Goal: Transaction & Acquisition: Purchase product/service

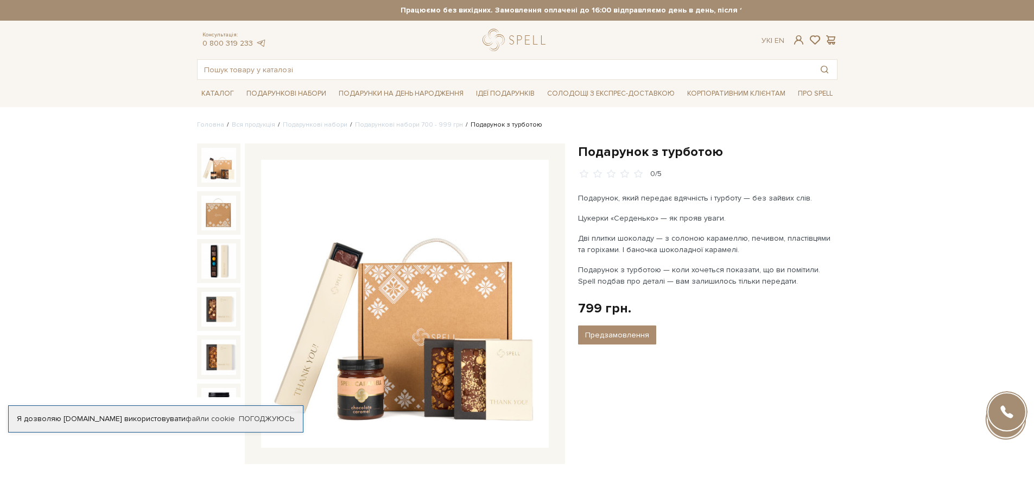
click at [760, 434] on div "Подарунок з турботою" at bounding box center [708, 309] width 273 height 333
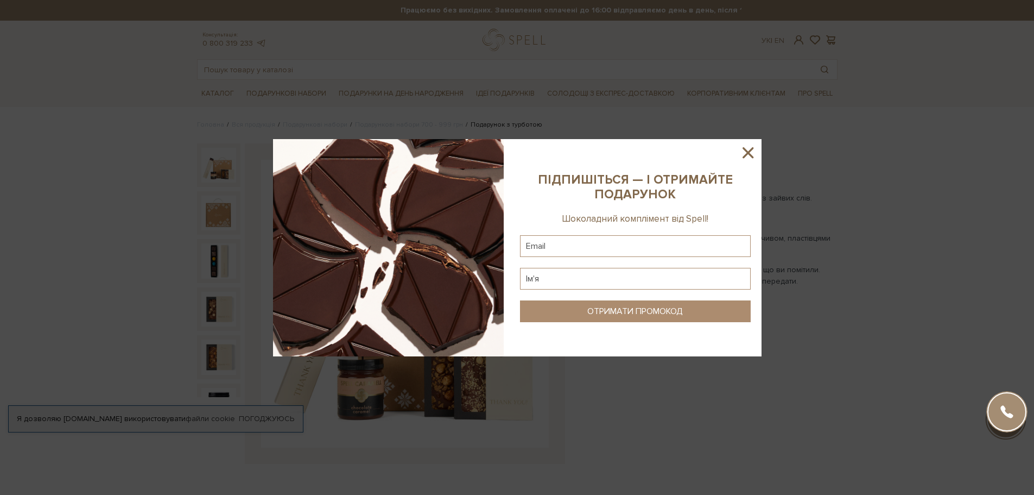
click at [746, 147] on icon at bounding box center [748, 152] width 18 height 18
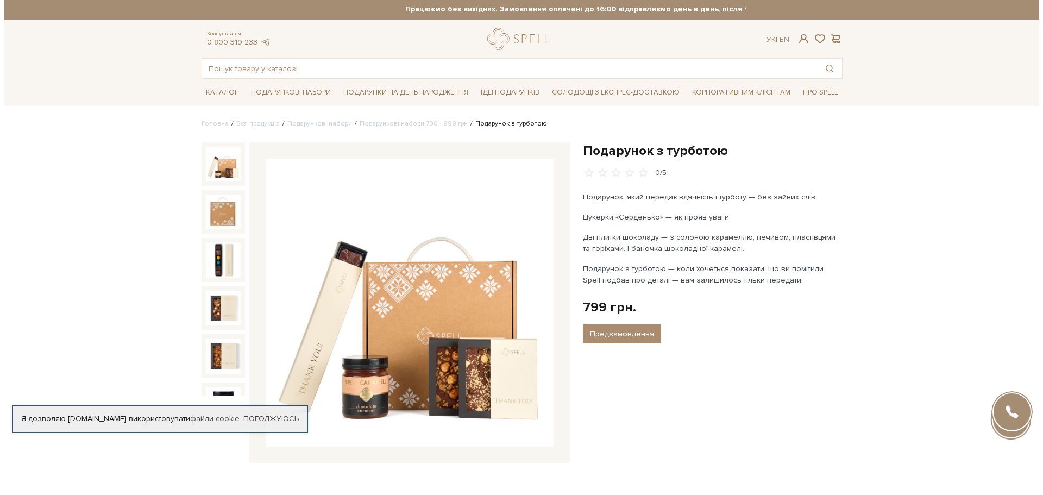
scroll to position [163, 0]
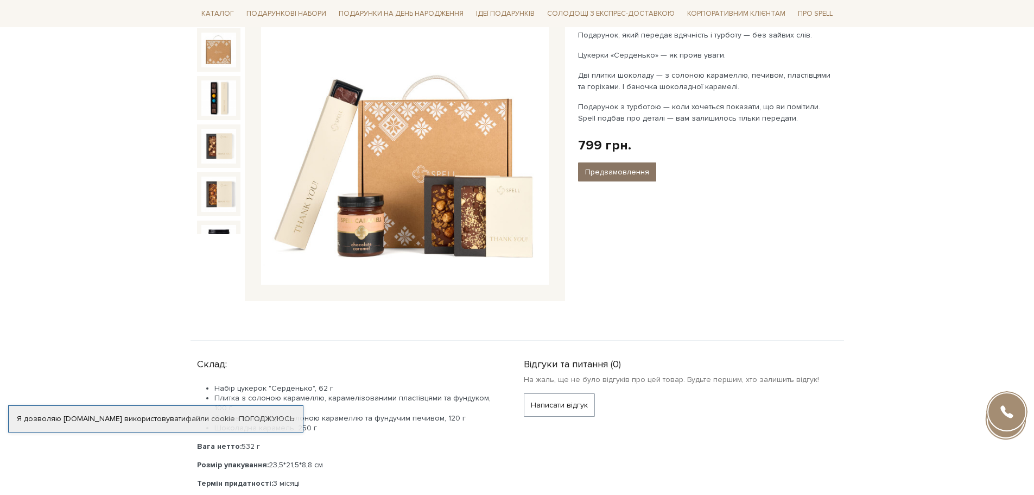
click at [614, 176] on button "Предзамовлення" at bounding box center [617, 171] width 78 height 19
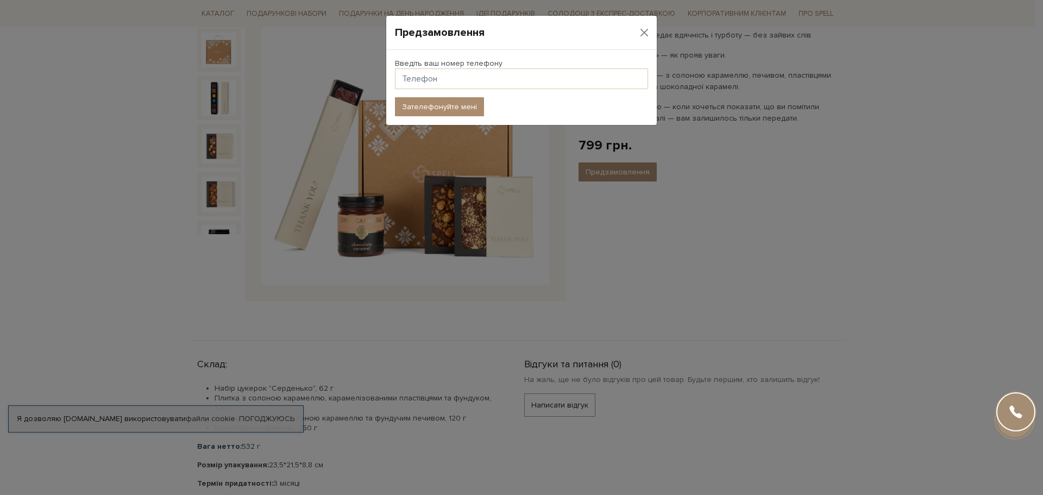
click at [535, 92] on div "Введіть ваш номер телефону" at bounding box center [521, 78] width 266 height 39
drag, startPoint x: 534, startPoint y: 81, endPoint x: 561, endPoint y: 75, distance: 27.7
click at [534, 81] on input "text" at bounding box center [521, 78] width 253 height 21
click at [653, 24] on div "Предзамовлення" at bounding box center [521, 33] width 270 height 34
click at [647, 30] on button "Close" at bounding box center [644, 32] width 16 height 16
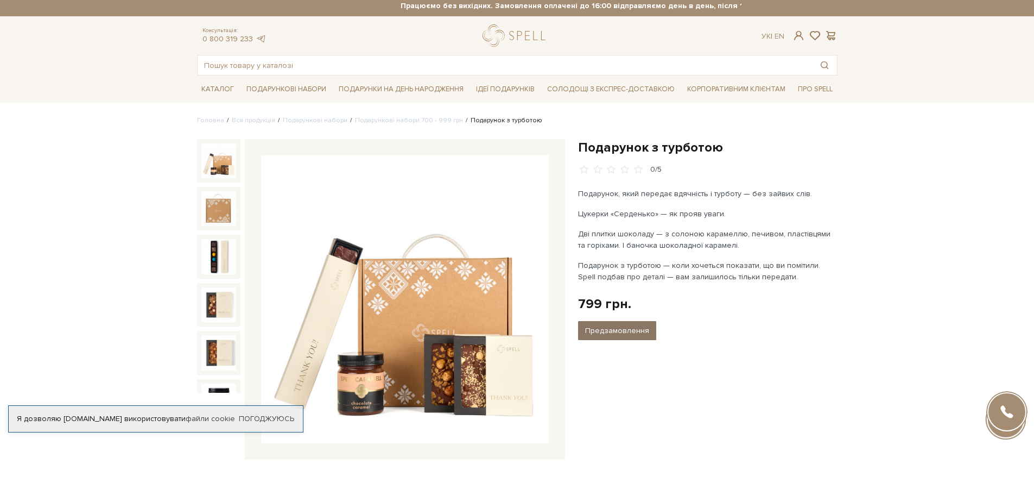
scroll to position [0, 0]
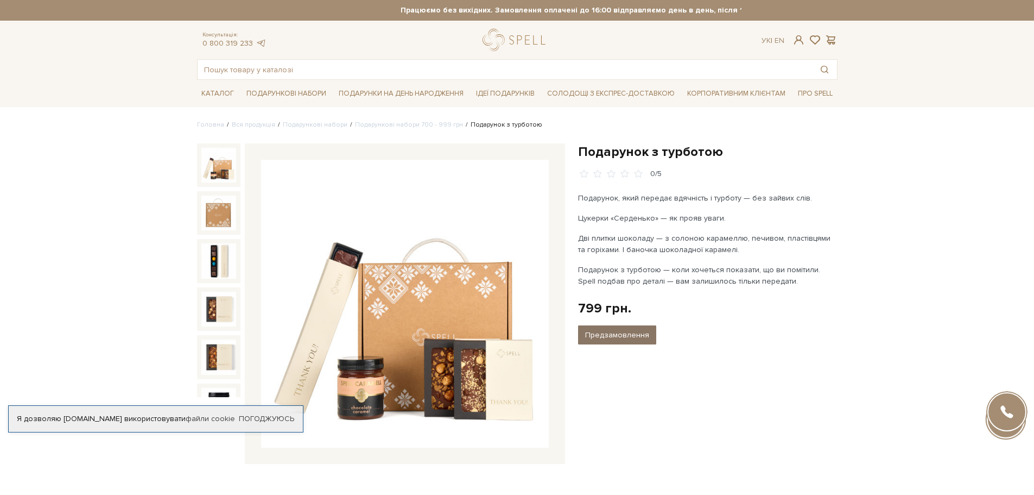
click at [629, 332] on button "Предзамовлення" at bounding box center [617, 334] width 78 height 19
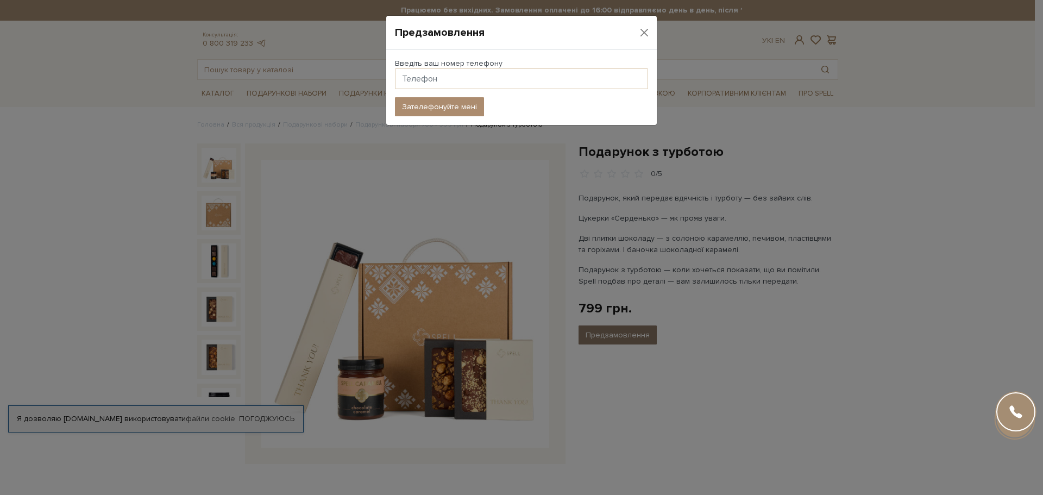
click at [629, 332] on div "Предзамовлення Введіть ваш номер телефону Зателефонуйте мені" at bounding box center [521, 247] width 1043 height 495
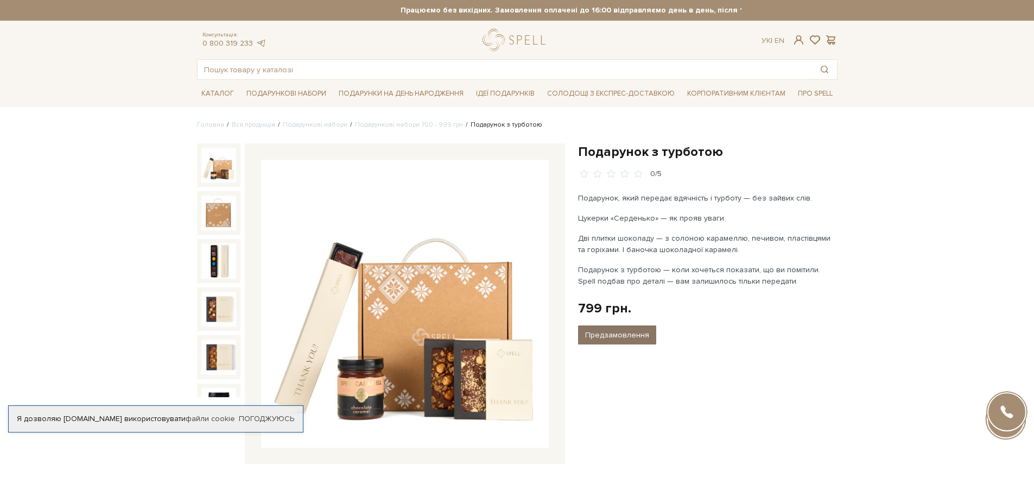
click at [602, 332] on button "Предзамовлення" at bounding box center [617, 334] width 78 height 19
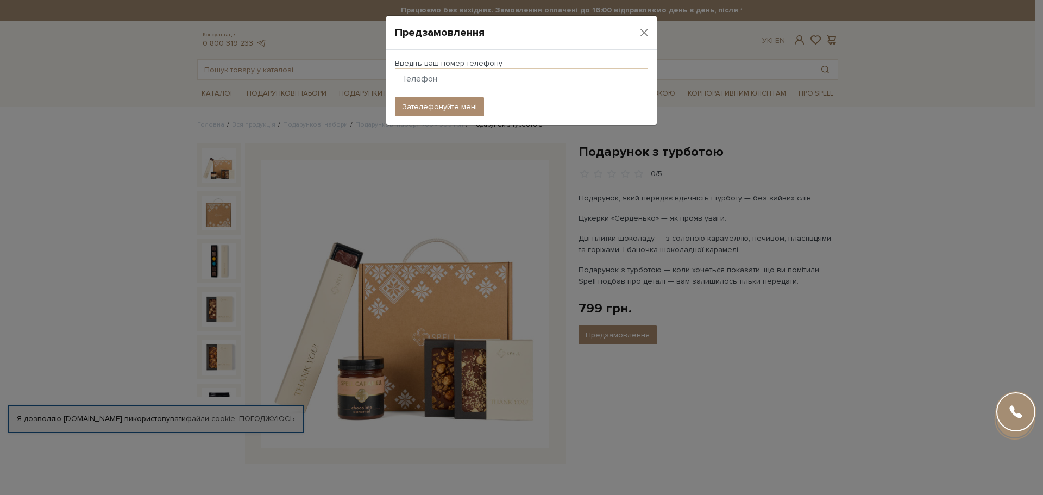
drag, startPoint x: 435, startPoint y: 94, endPoint x: 435, endPoint y: 81, distance: 12.5
click at [434, 94] on div "Введіть ваш номер телефону" at bounding box center [521, 78] width 266 height 39
drag, startPoint x: 436, startPoint y: 78, endPoint x: 462, endPoint y: 73, distance: 26.5
click at [436, 78] on input "text" at bounding box center [521, 78] width 253 height 21
click at [645, 27] on button "Close" at bounding box center [644, 32] width 16 height 16
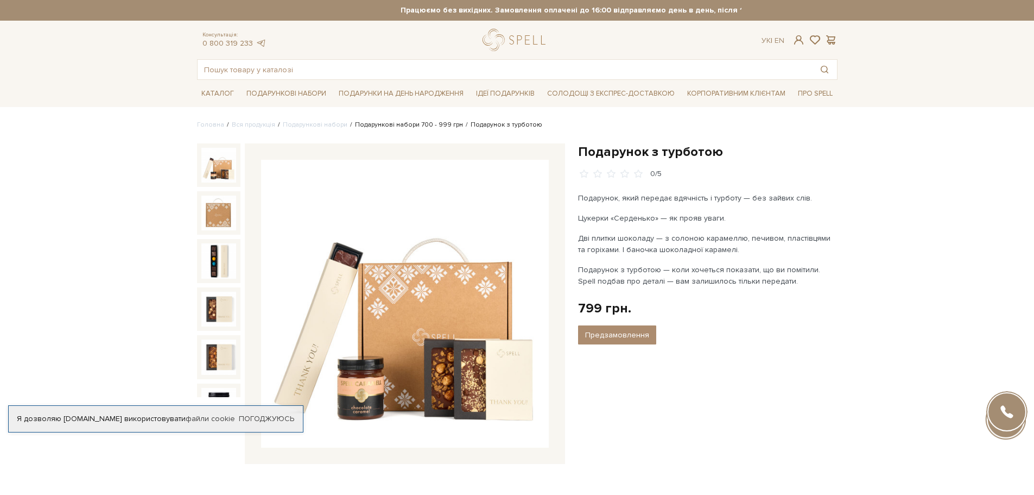
click at [399, 127] on link "Подарункові набори 700 - 999 грн" at bounding box center [409, 125] width 108 height 8
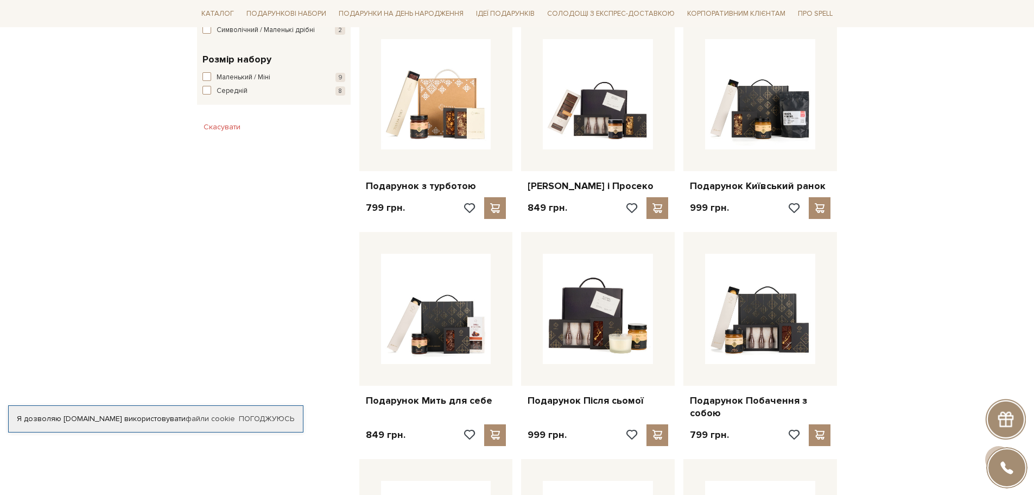
scroll to position [652, 0]
click at [496, 213] on span at bounding box center [496, 209] width 14 height 10
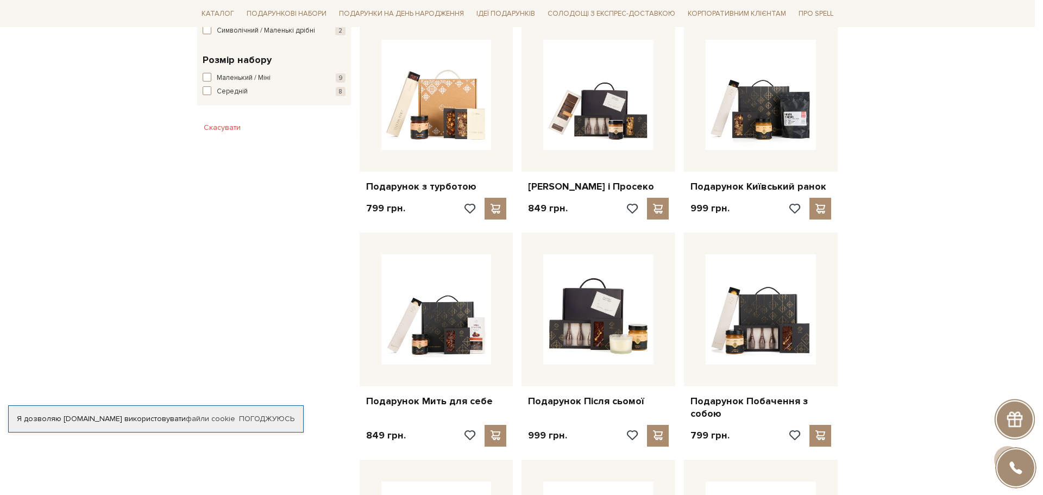
click at [483, 119] on div at bounding box center [521, 247] width 1043 height 495
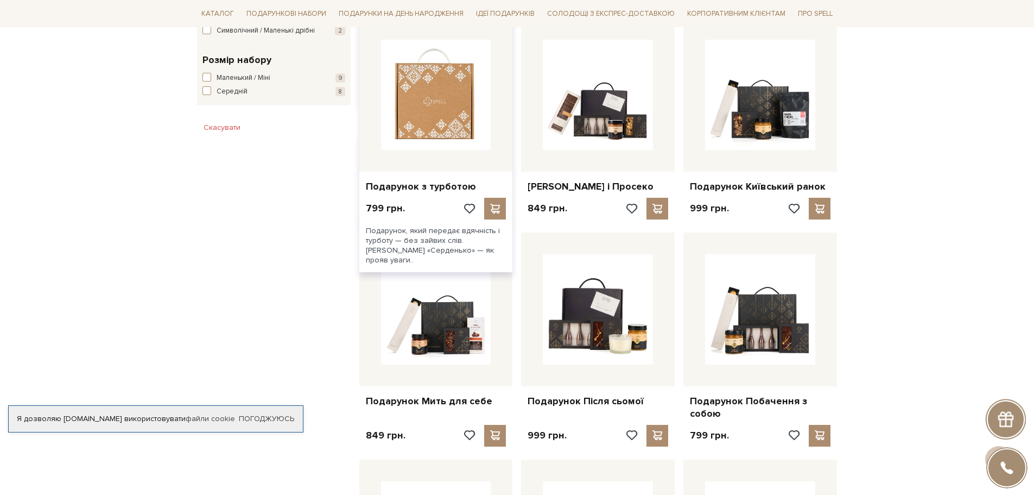
click at [483, 120] on img at bounding box center [436, 95] width 110 height 110
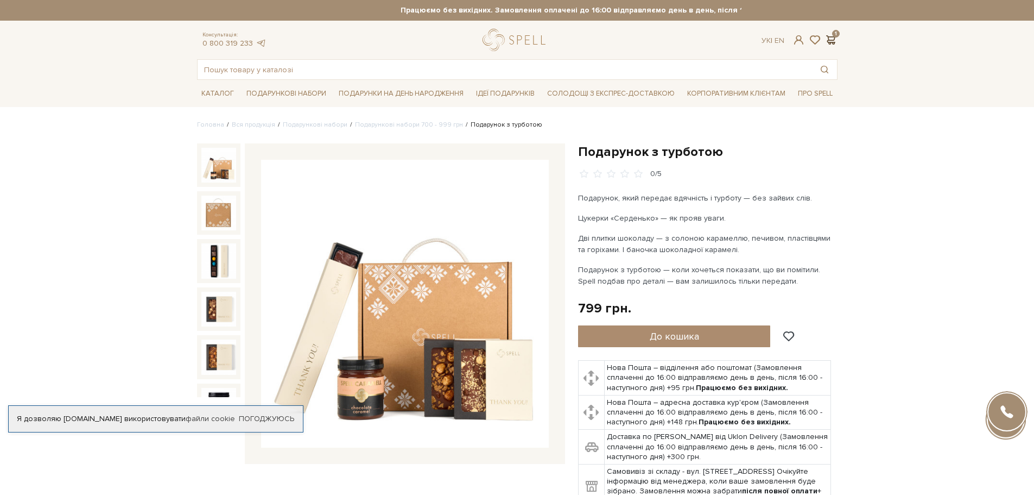
click at [825, 42] on div "1" at bounding box center [831, 40] width 13 height 10
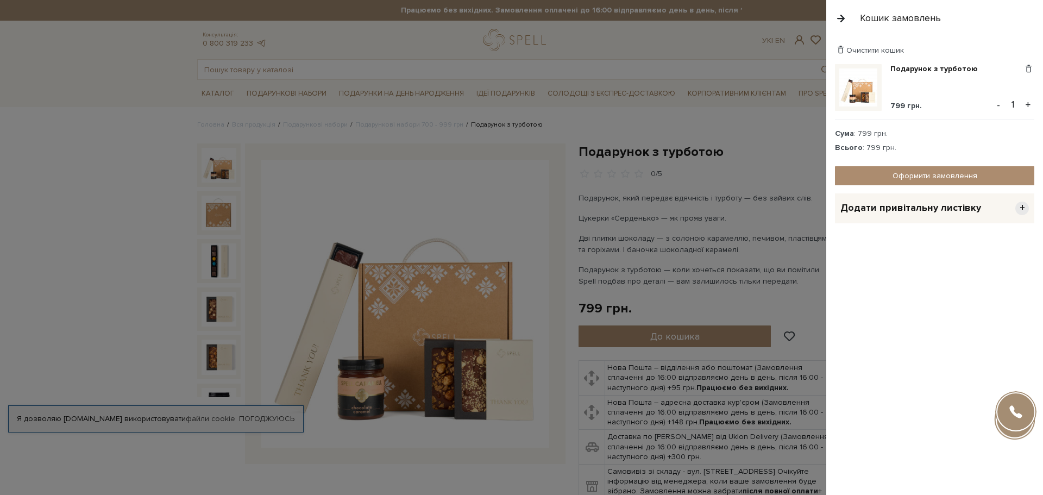
click at [1029, 107] on button "+" at bounding box center [1027, 105] width 12 height 16
click at [1029, 108] on button "+" at bounding box center [1027, 105] width 12 height 16
click at [1029, 109] on button "+" at bounding box center [1027, 105] width 12 height 16
click at [866, 176] on link "Оформити замовлення" at bounding box center [934, 175] width 199 height 19
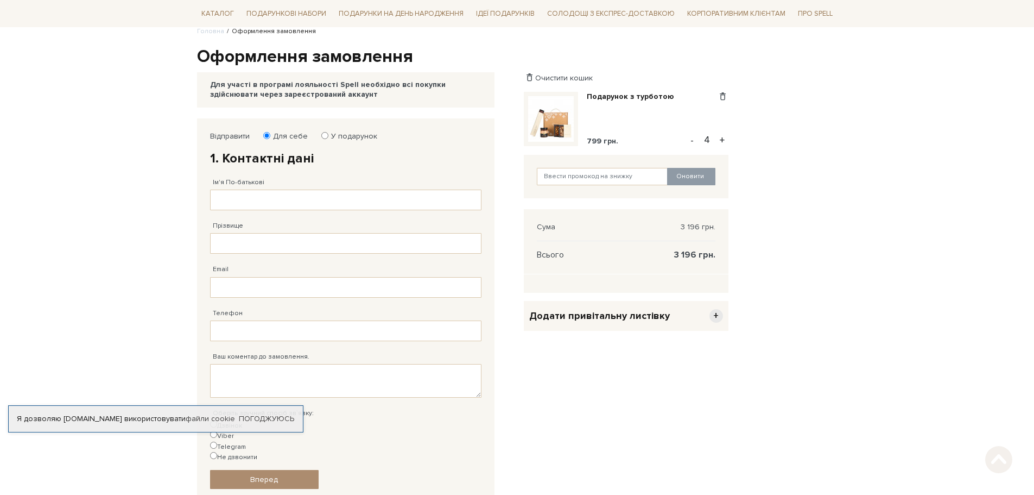
scroll to position [109, 0]
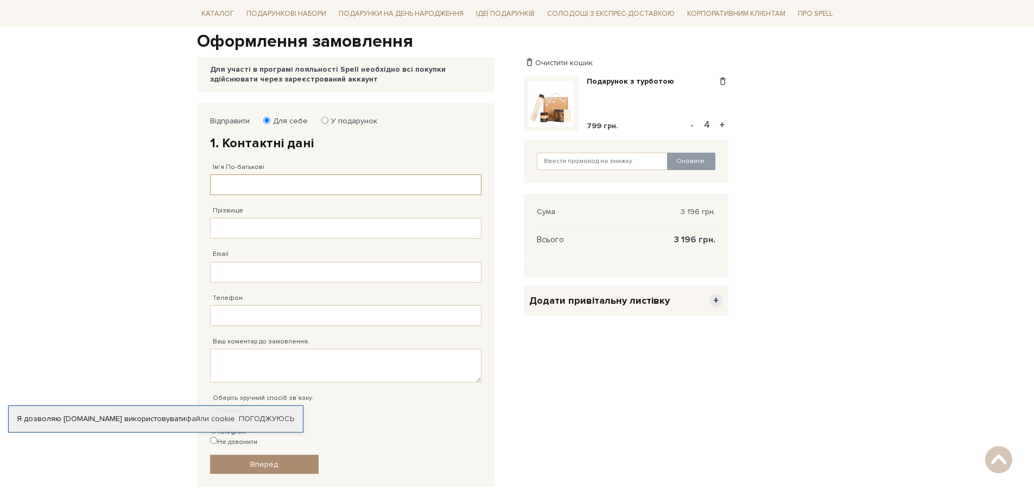
click at [324, 195] on input "Ім'я По-батькові" at bounding box center [346, 184] width 272 height 21
type input "[PERSON_NAME]"
type input "[PHONE_NUMBER]"
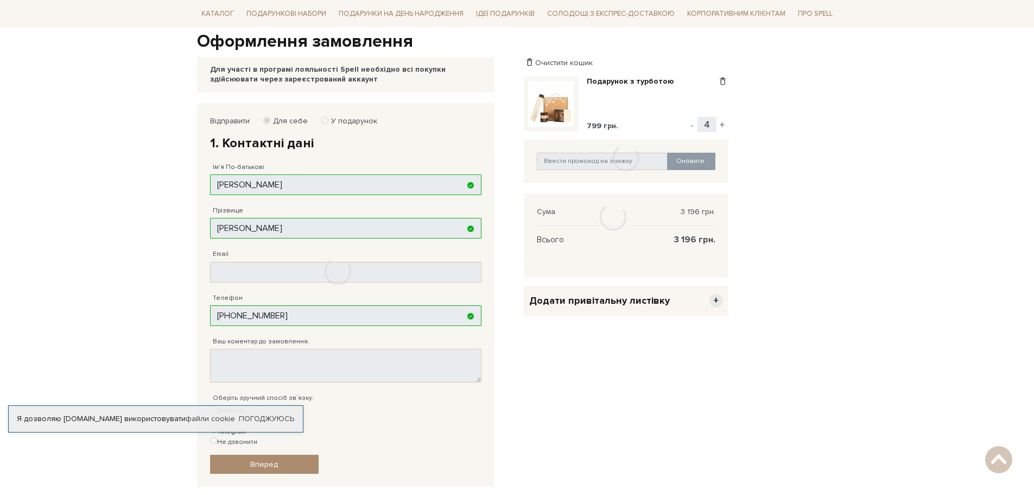
click at [307, 272] on div at bounding box center [338, 271] width 282 height 337
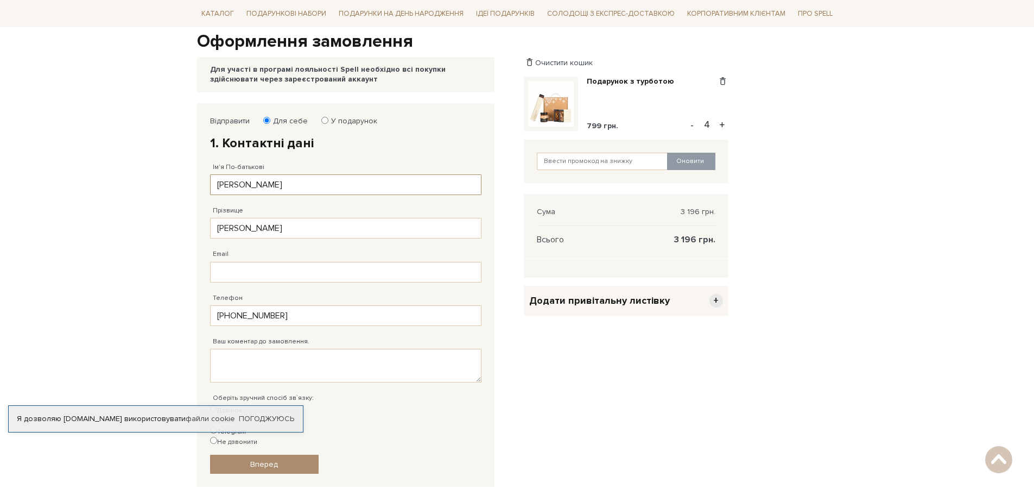
type input "38 (096) 434 57 50"
click at [317, 290] on fieldset "Відправити Для себе У подарунок 1. Контактні дані Ім'я По-батькові Христина Зап…" at bounding box center [346, 294] width 272 height 357
type input "khristina.sv2000@gmail.com"
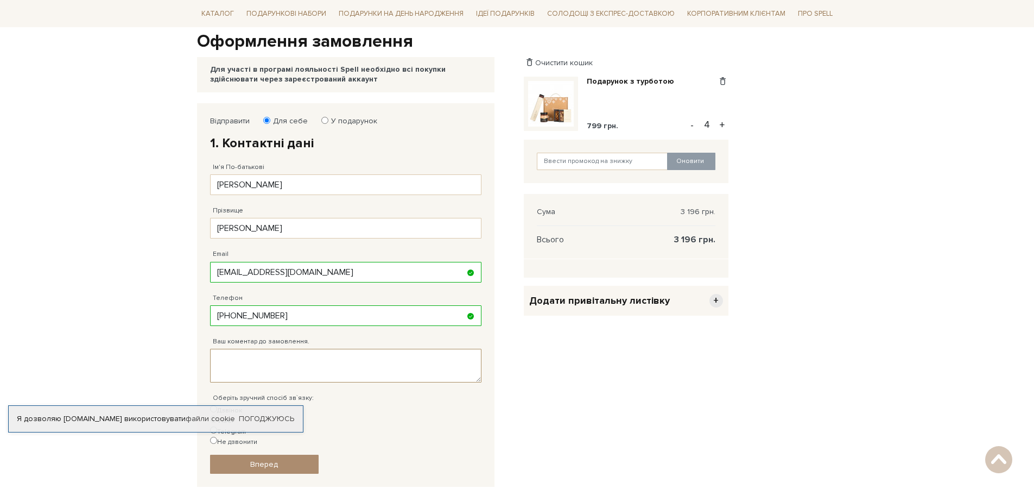
click at [294, 364] on textarea "Ваш коментар до замовлення." at bounding box center [346, 366] width 272 height 34
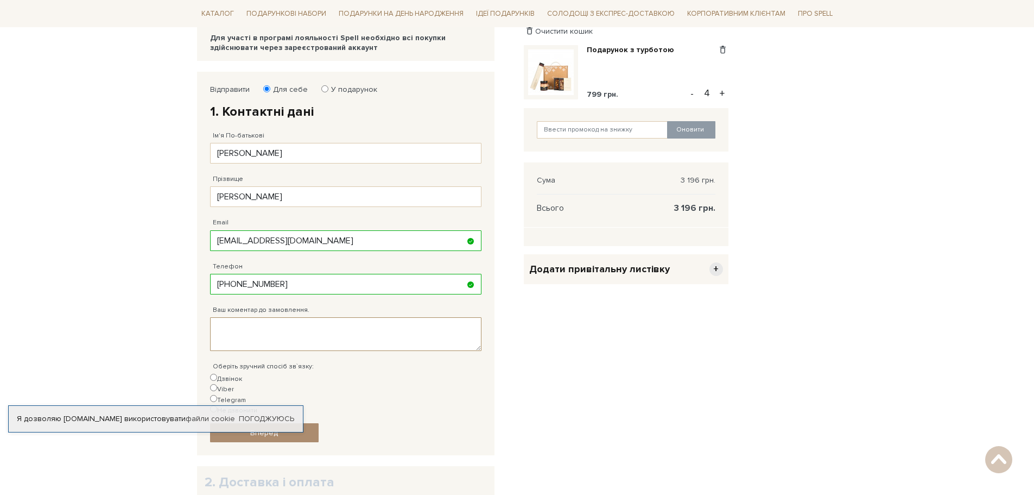
scroll to position [217, 0]
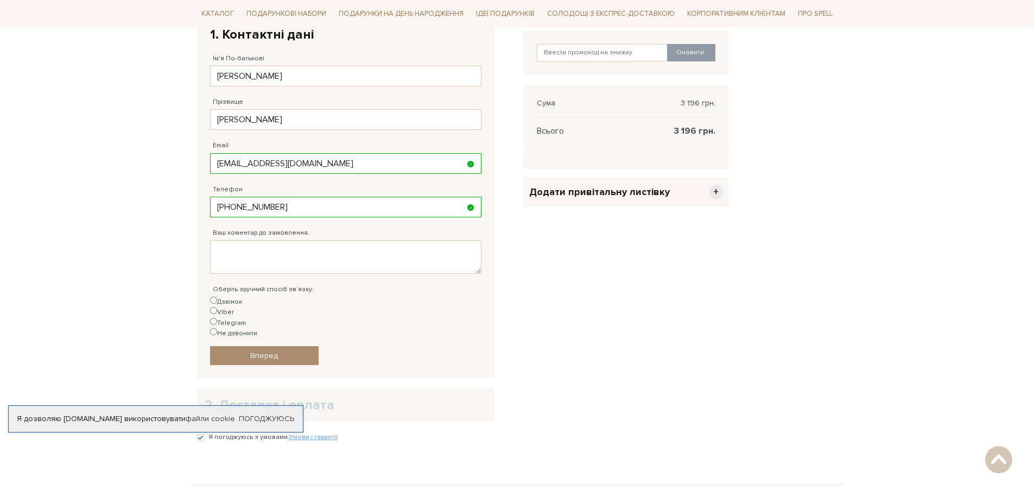
click at [217, 328] on input "Не дзвонити" at bounding box center [213, 331] width 7 height 7
radio input "true"
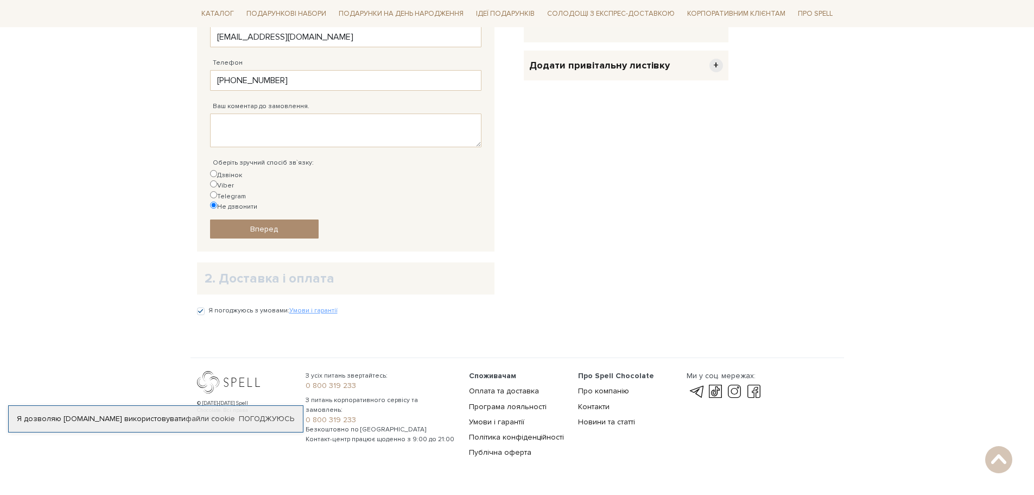
scroll to position [345, 0]
click at [281, 218] on link "Вперед" at bounding box center [264, 227] width 109 height 19
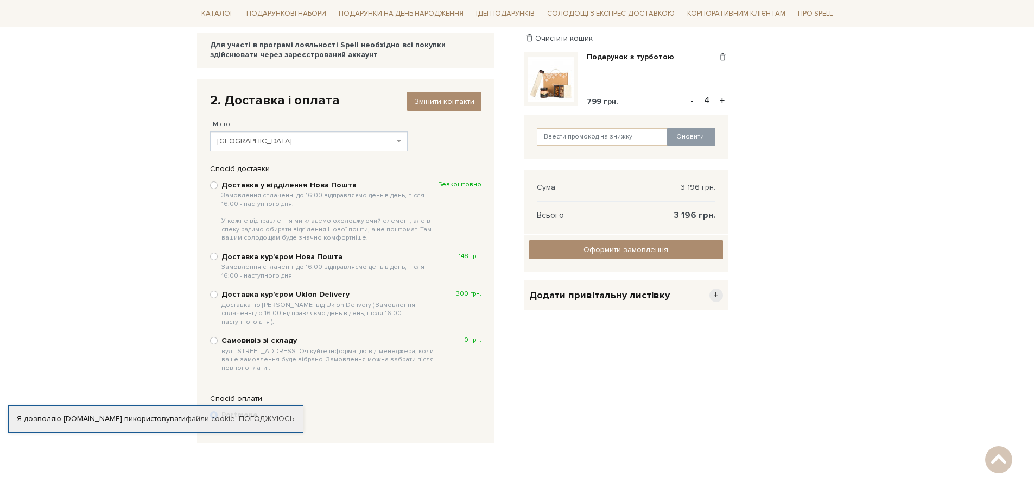
scroll to position [103, 0]
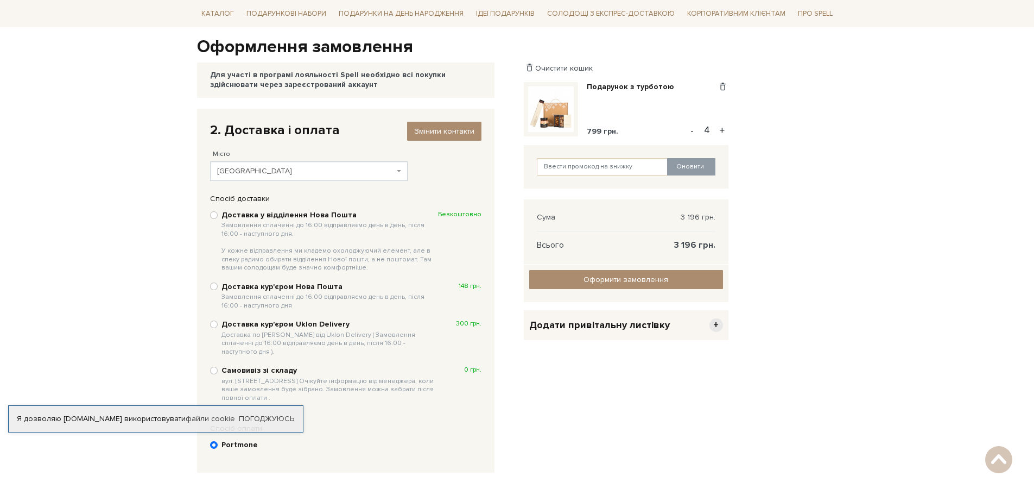
click at [291, 215] on b "Доставка у відділення Нова Пошта Замовлення сплаченні до 16:00 відправляємо ден…" at bounding box center [330, 241] width 217 height 62
click at [213, 211] on input "Доставка у відділення Нова Пошта Замовлення сплаченні до 16:00 відправляємо ден…" at bounding box center [214, 215] width 8 height 8
radio input "true"
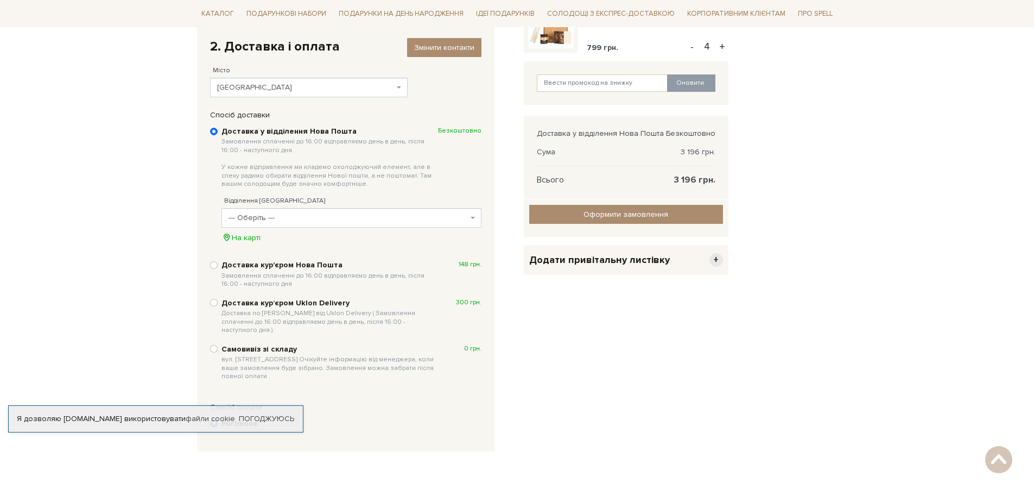
scroll to position [212, 0]
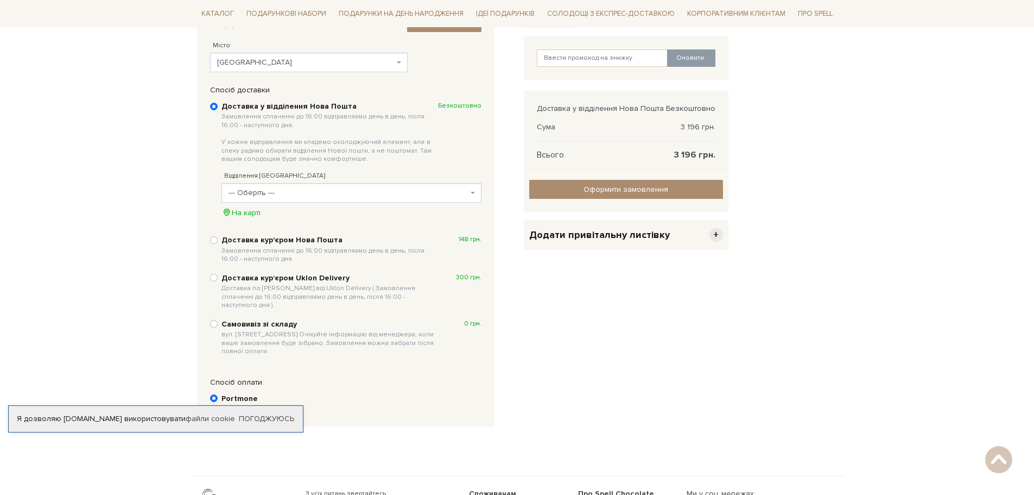
click at [283, 182] on div "Відділення Нової Пошти --- Оберіть --- Відділення №1: вул. Городоцька, 359 Відд…" at bounding box center [352, 189] width 260 height 58
click at [285, 190] on span "--- Оберіть ---" at bounding box center [348, 192] width 239 height 11
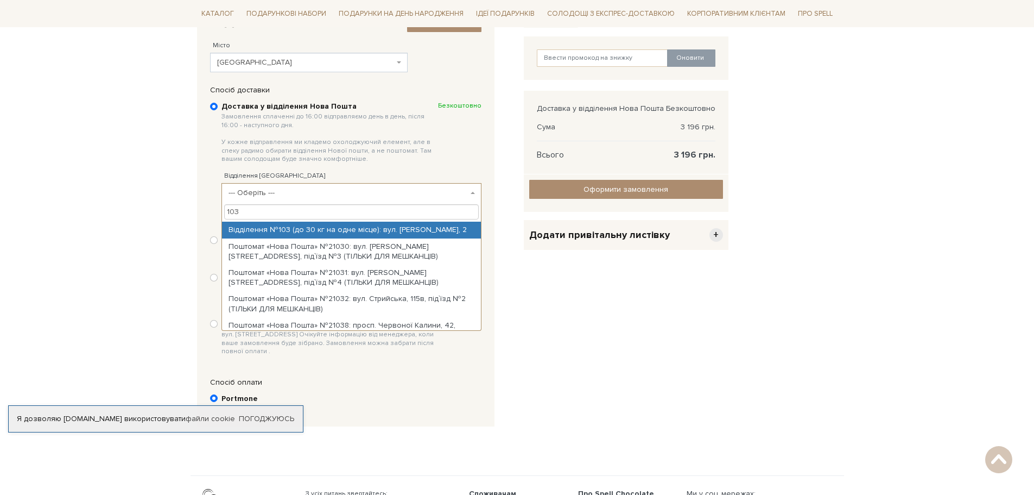
type input "103"
select select "Відділення №103 (до 30 кг на одне місце): вул. Володимира Великого, 2"
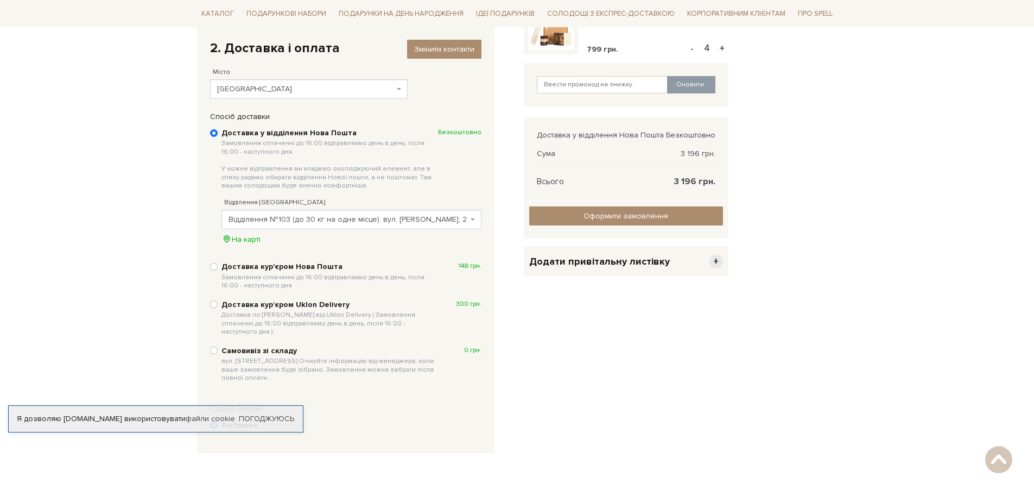
scroll to position [157, 0]
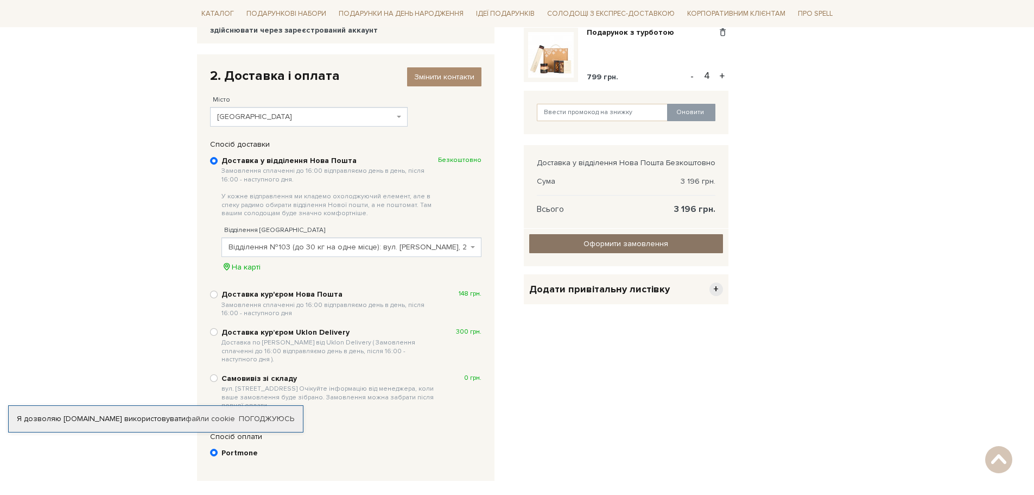
click at [699, 242] on input "Оформити замовлення" at bounding box center [626, 243] width 194 height 19
